Goal: Information Seeking & Learning: Learn about a topic

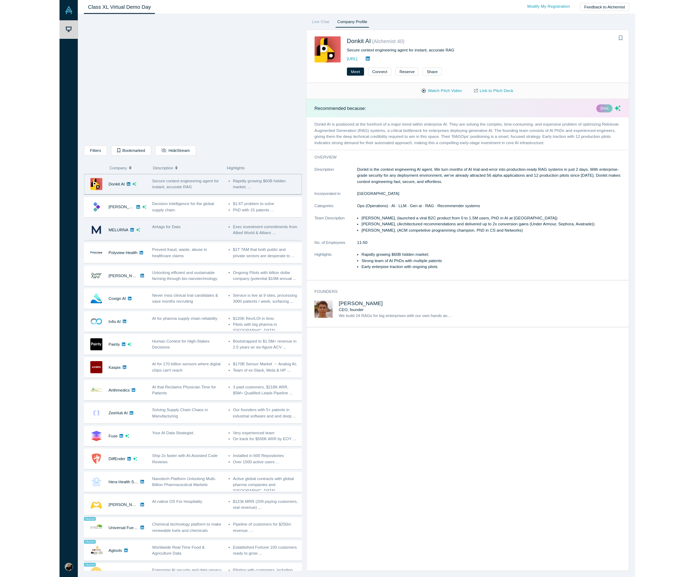
scroll to position [23, 0]
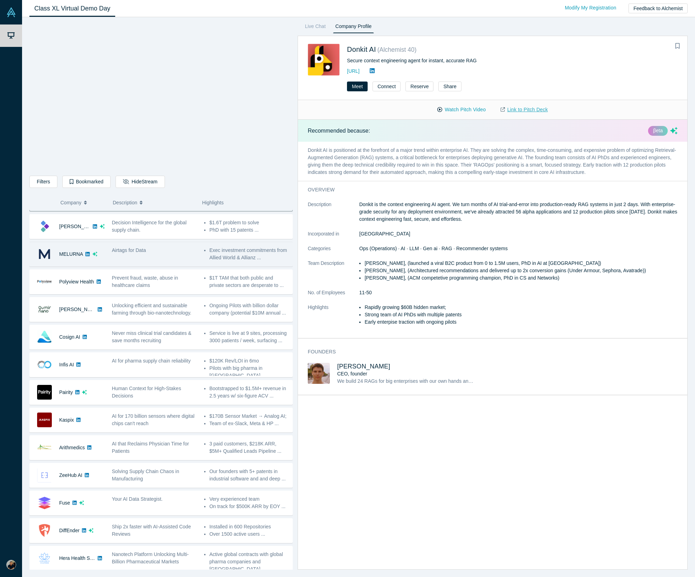
click at [529, 110] on link "Link to Pitch Deck" at bounding box center [524, 110] width 62 height 12
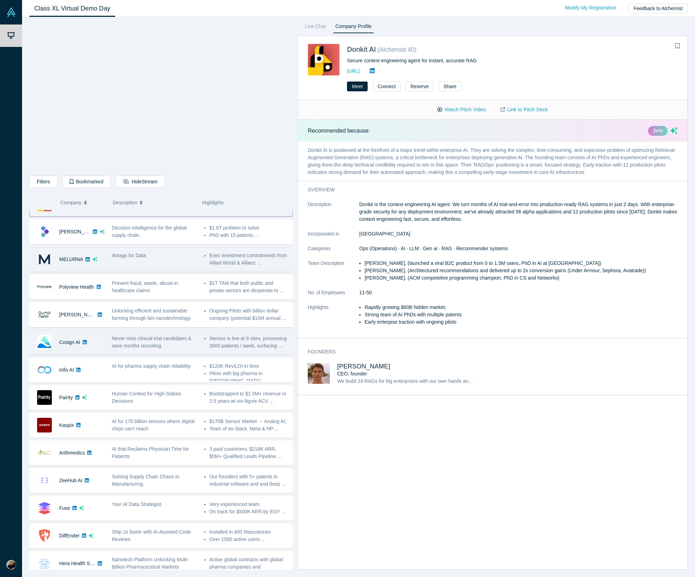
scroll to position [0, 0]
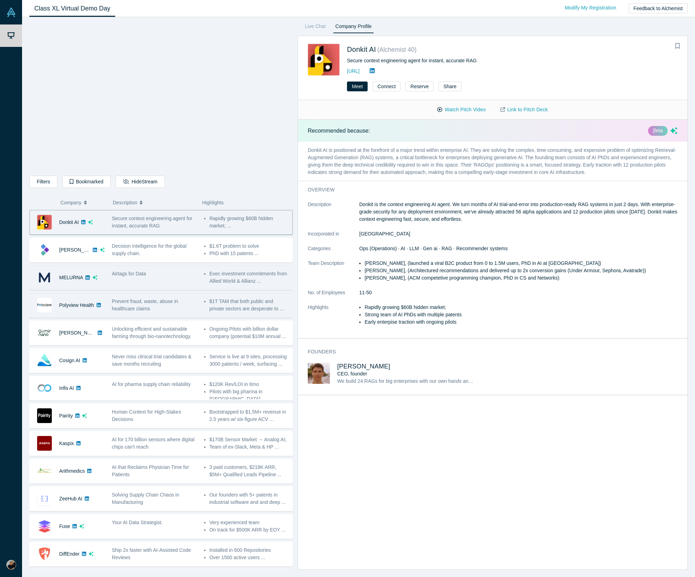
click at [183, 310] on div "Prevent fraud, waste, abuse in healthcare claims" at bounding box center [154, 305] width 85 height 15
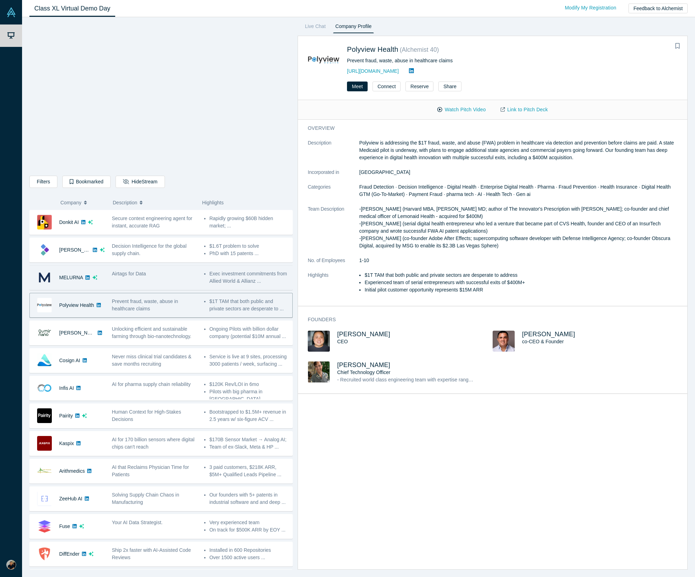
click at [168, 277] on div "Airtags for Data" at bounding box center [154, 278] width 92 height 22
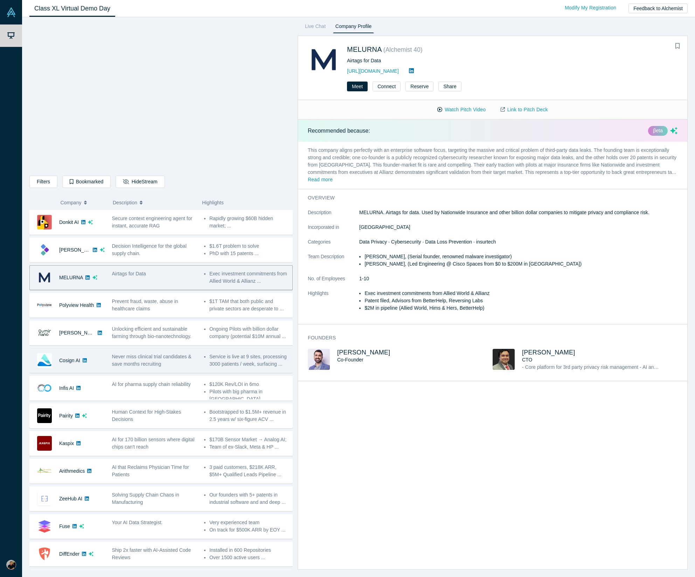
click at [150, 361] on span "Never miss clinical trial candidates & save months recruiting" at bounding box center [151, 360] width 79 height 13
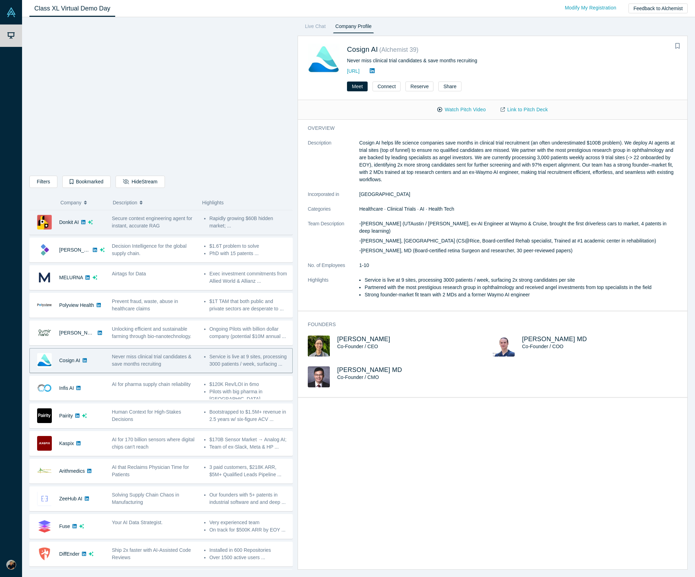
click at [155, 226] on span "Secure context engineering agent for instant, accurate RAG" at bounding box center [152, 222] width 81 height 13
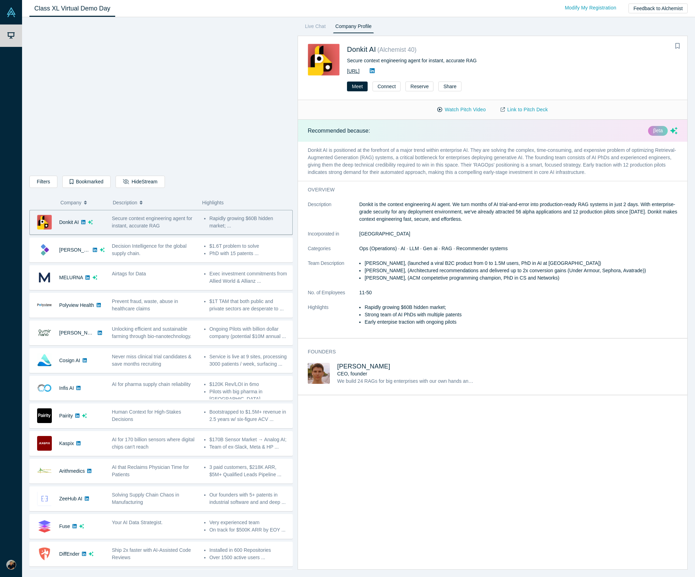
click at [360, 69] on link "[URL]" at bounding box center [353, 71] width 13 height 6
click at [375, 71] on icon at bounding box center [372, 71] width 5 height 6
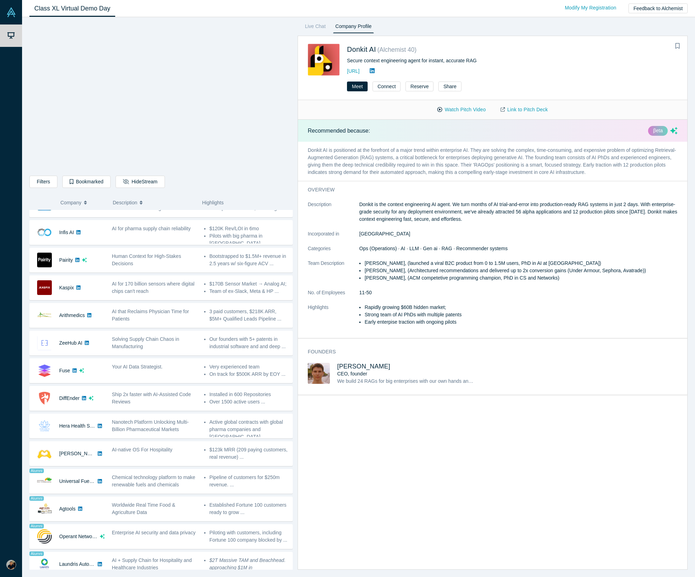
scroll to position [163, 0]
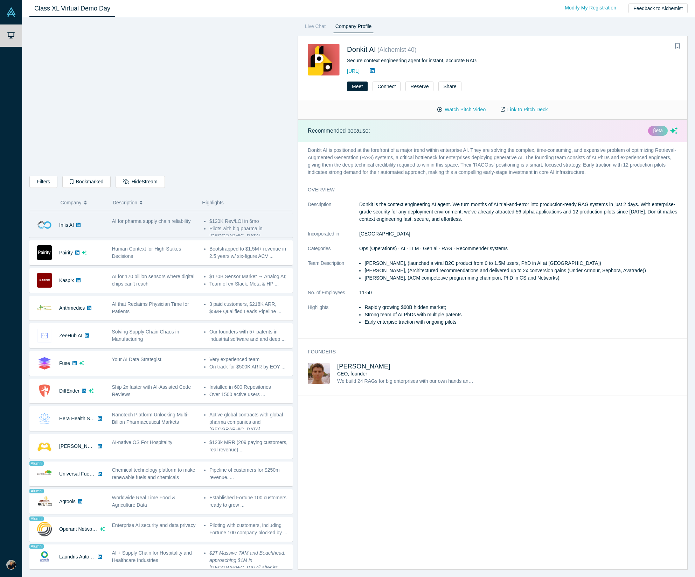
click at [164, 232] on div "AI for pharma supply chain reliability" at bounding box center [154, 225] width 92 height 22
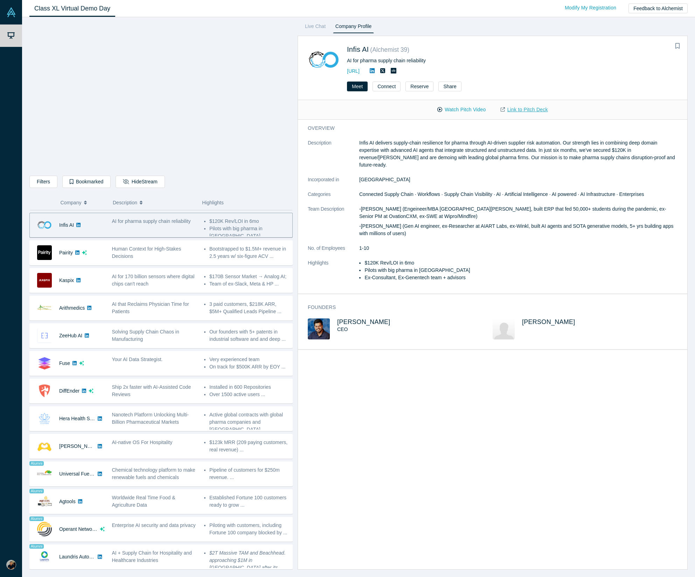
click at [526, 109] on link "Link to Pitch Deck" at bounding box center [524, 110] width 62 height 12
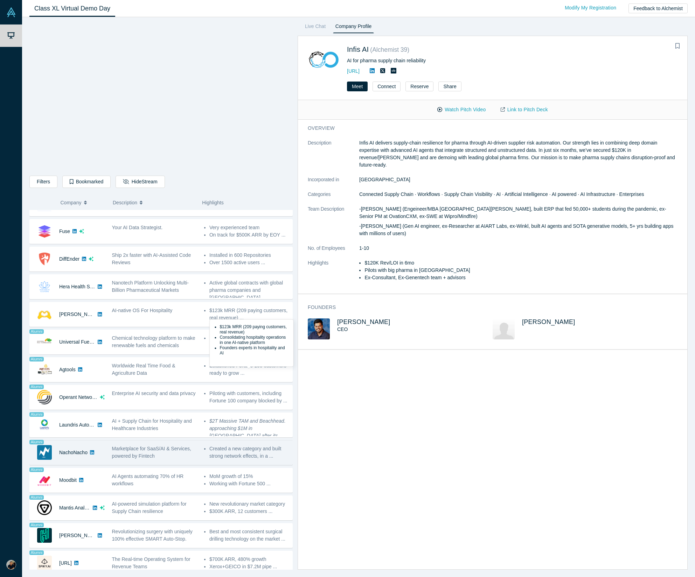
scroll to position [298, 0]
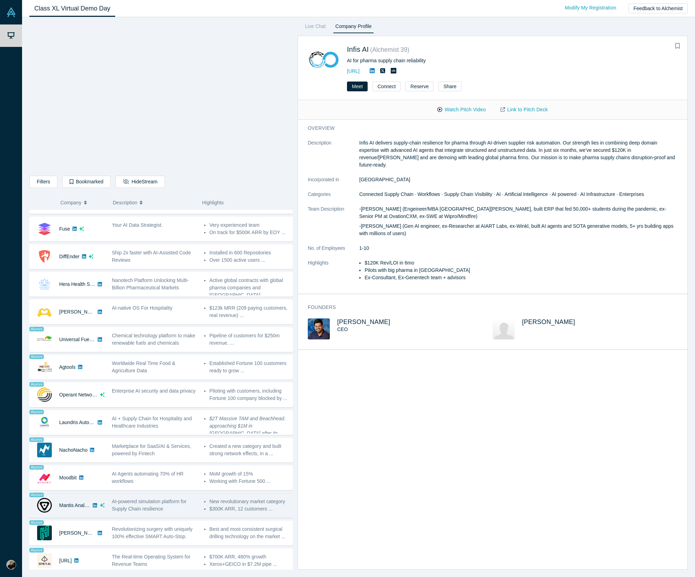
click at [151, 501] on span "AI-powered simulation platform for Supply Chain resilience" at bounding box center [149, 505] width 75 height 13
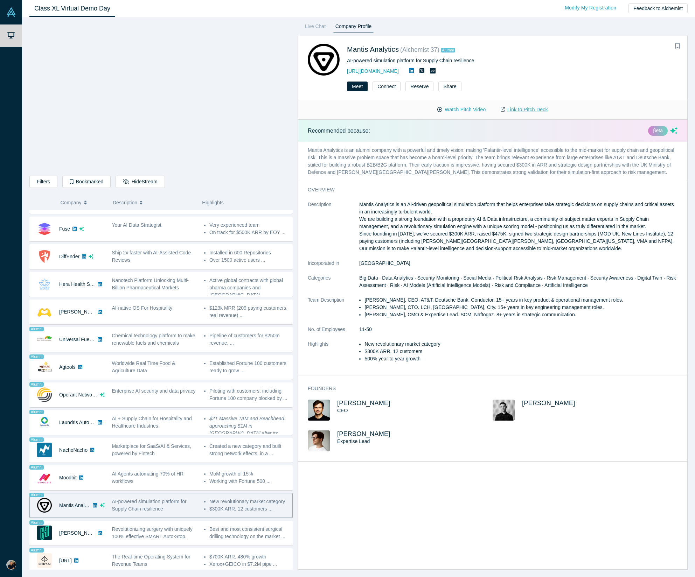
click at [516, 111] on link "Link to Pitch Deck" at bounding box center [524, 110] width 62 height 12
